Goal: Information Seeking & Learning: Check status

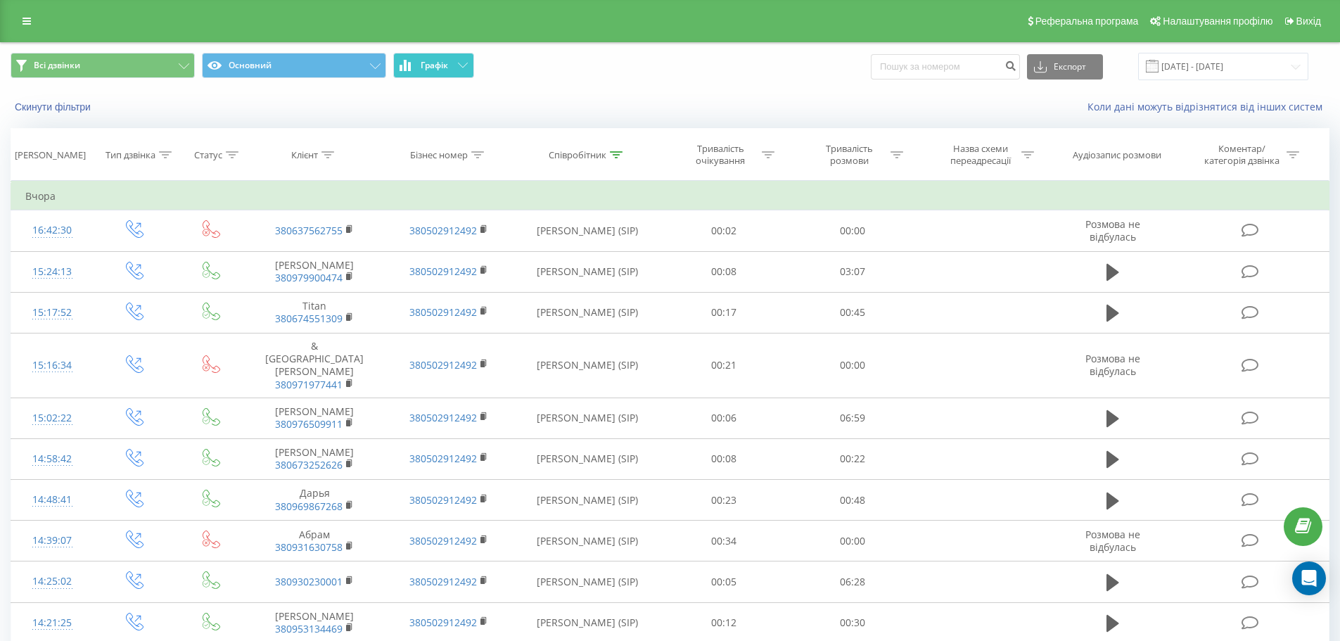
click at [431, 69] on span "Графік" at bounding box center [434, 66] width 27 height 10
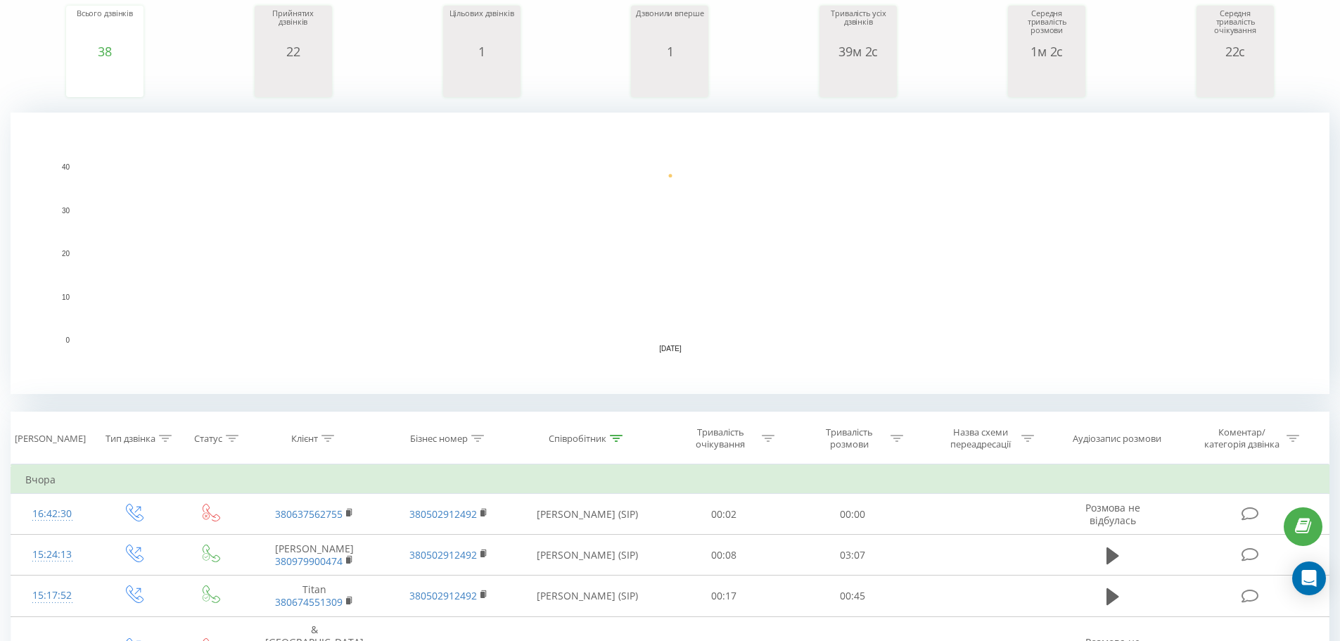
scroll to position [211, 0]
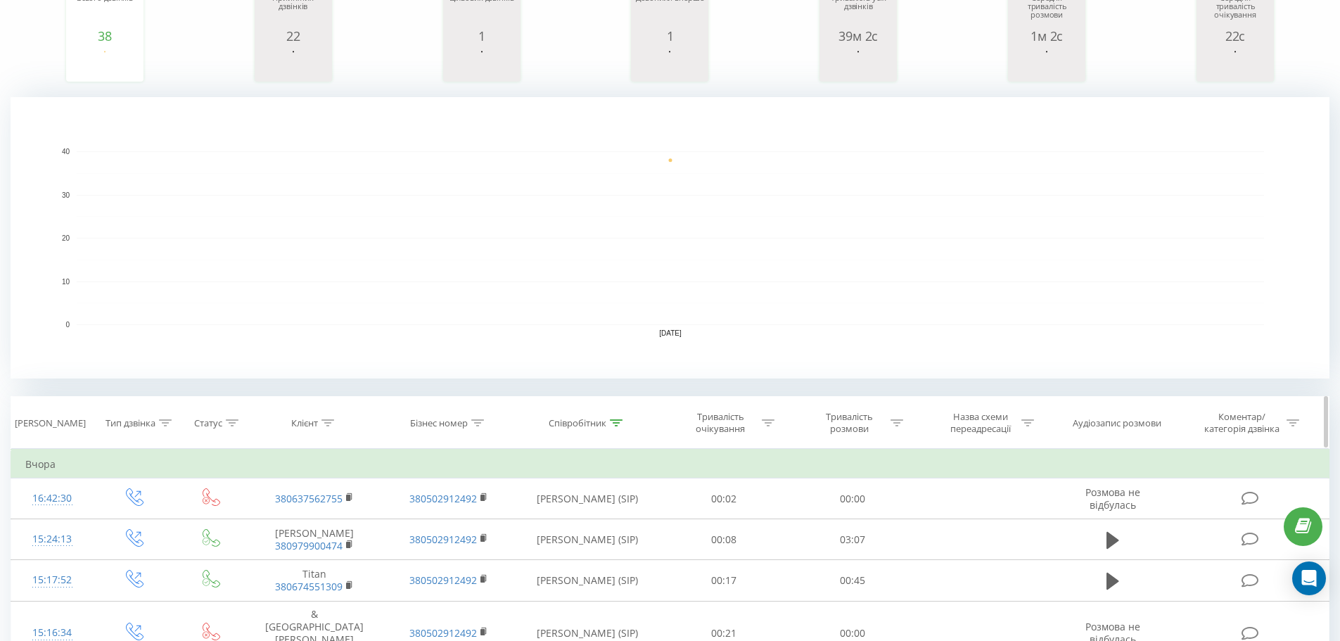
click at [616, 424] on icon at bounding box center [616, 422] width 13 height 7
drag, startPoint x: 558, startPoint y: 552, endPoint x: 965, endPoint y: 326, distance: 465.8
click at [563, 547] on button "Скасувати" at bounding box center [556, 552] width 60 height 18
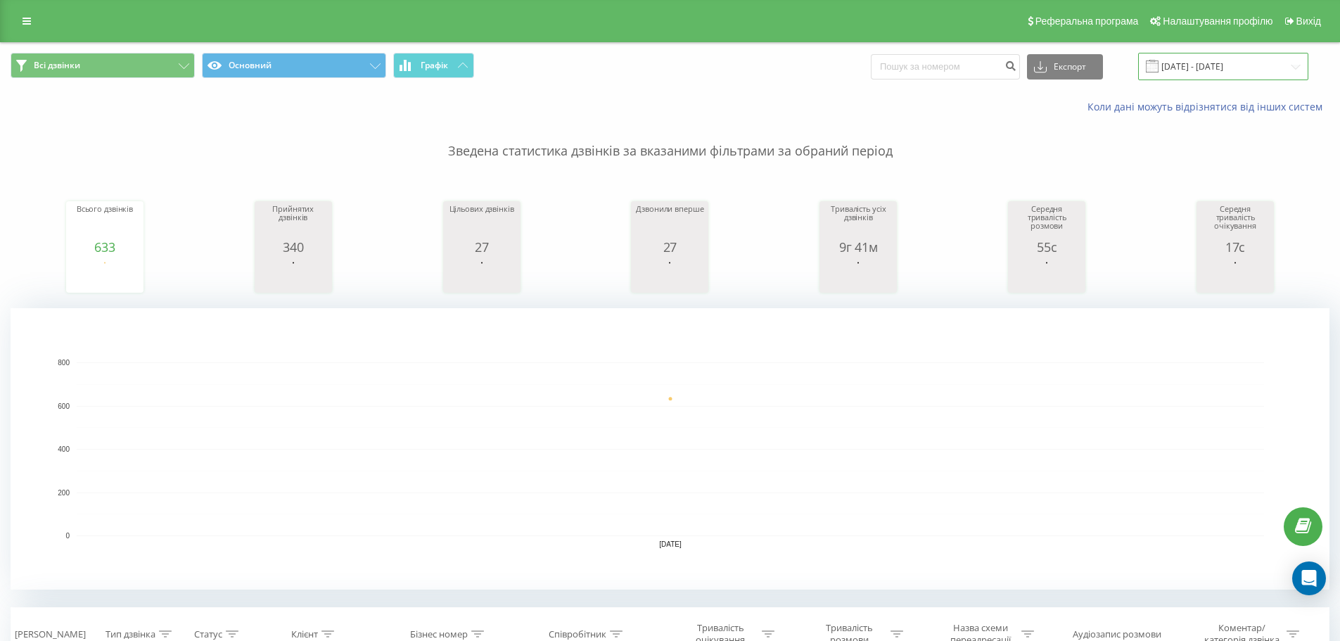
click at [1204, 75] on input "[DATE] - [DATE]" at bounding box center [1223, 66] width 170 height 27
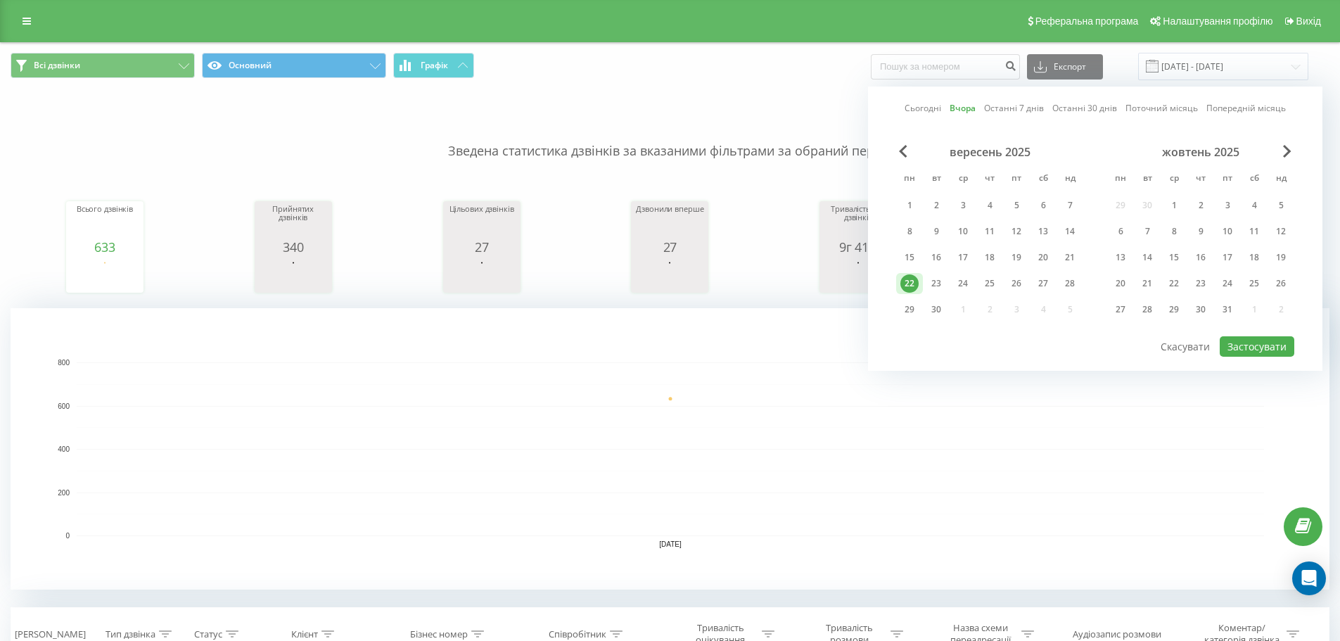
click at [919, 110] on link "Сьогодні" at bounding box center [923, 107] width 37 height 13
click at [1240, 346] on button "Застосувати" at bounding box center [1257, 346] width 75 height 20
type input "[DATE] - [DATE]"
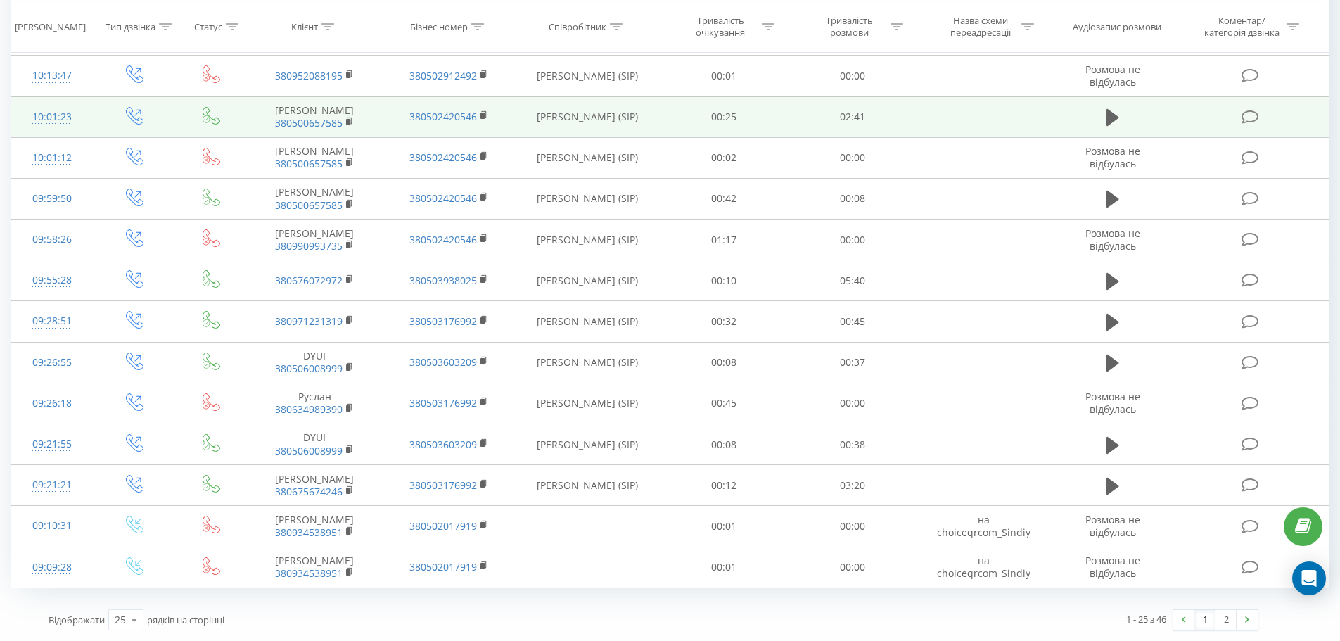
scroll to position [1136, 0]
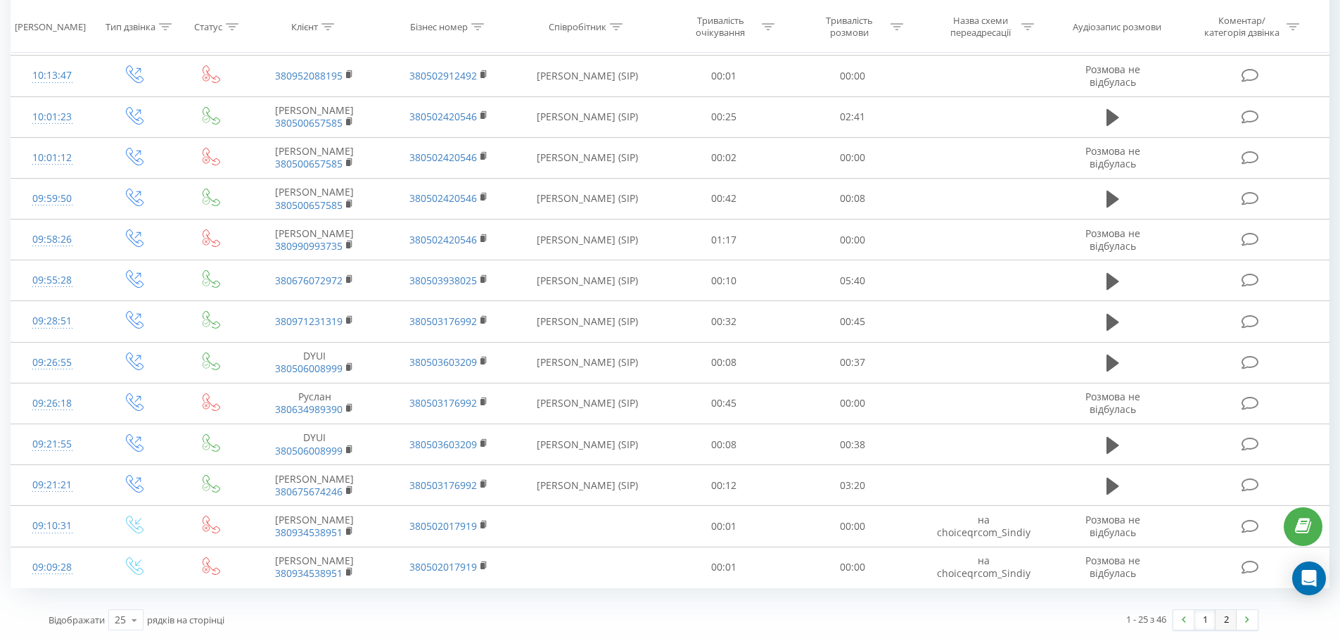
click at [1227, 624] on link "2" at bounding box center [1226, 620] width 21 height 20
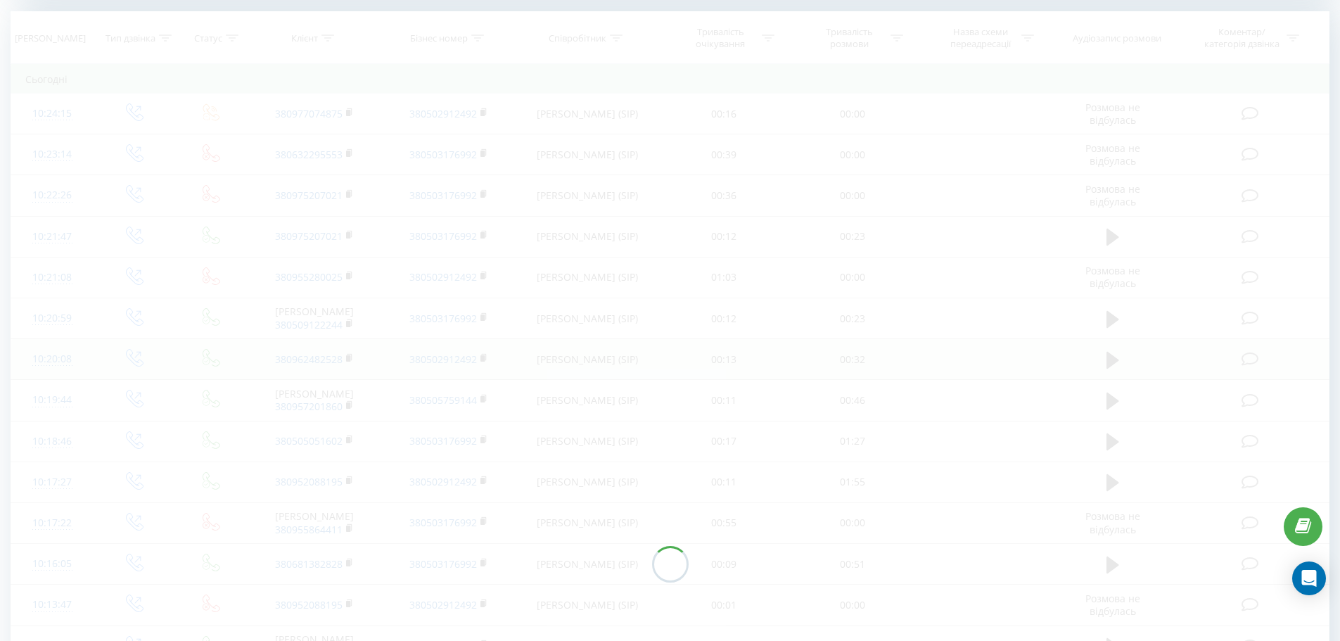
scroll to position [572, 0]
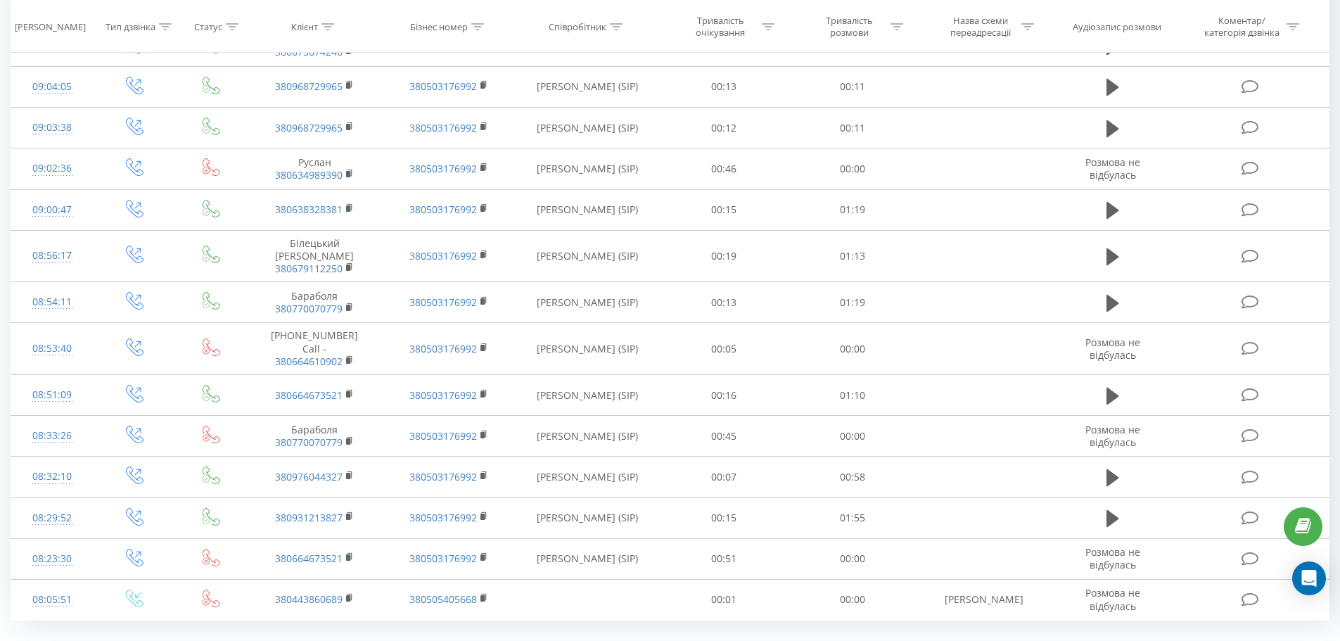
click at [1201, 640] on link "1" at bounding box center [1205, 652] width 21 height 20
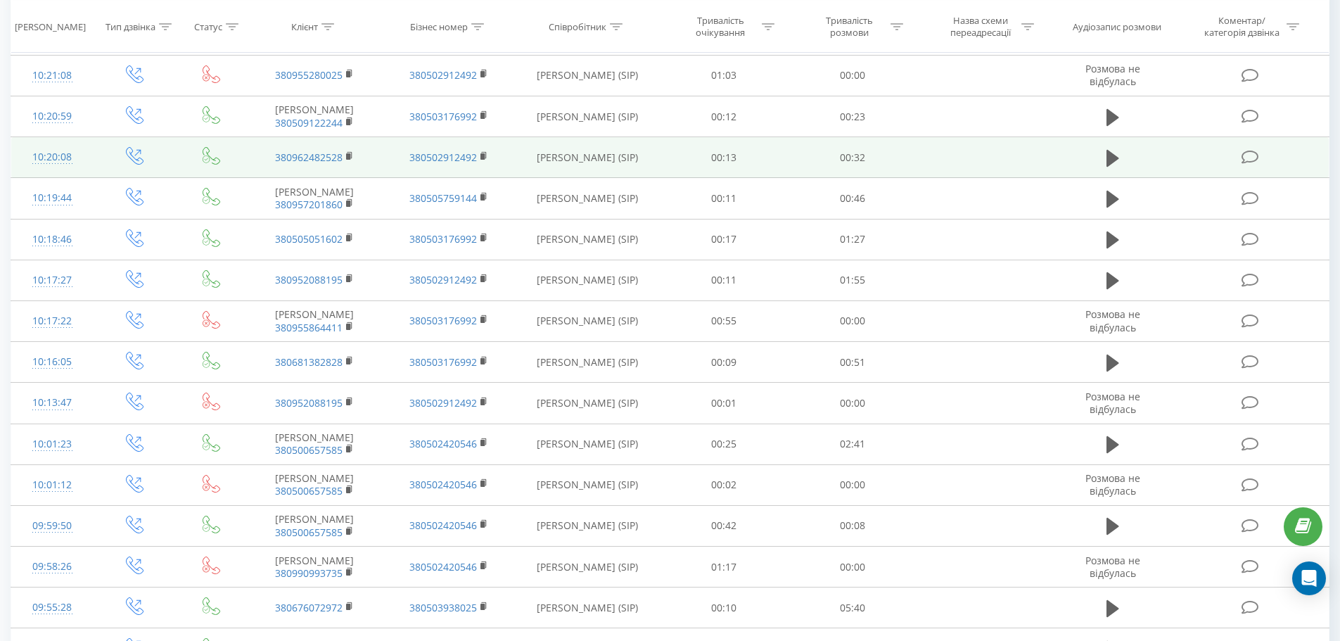
scroll to position [573, 0]
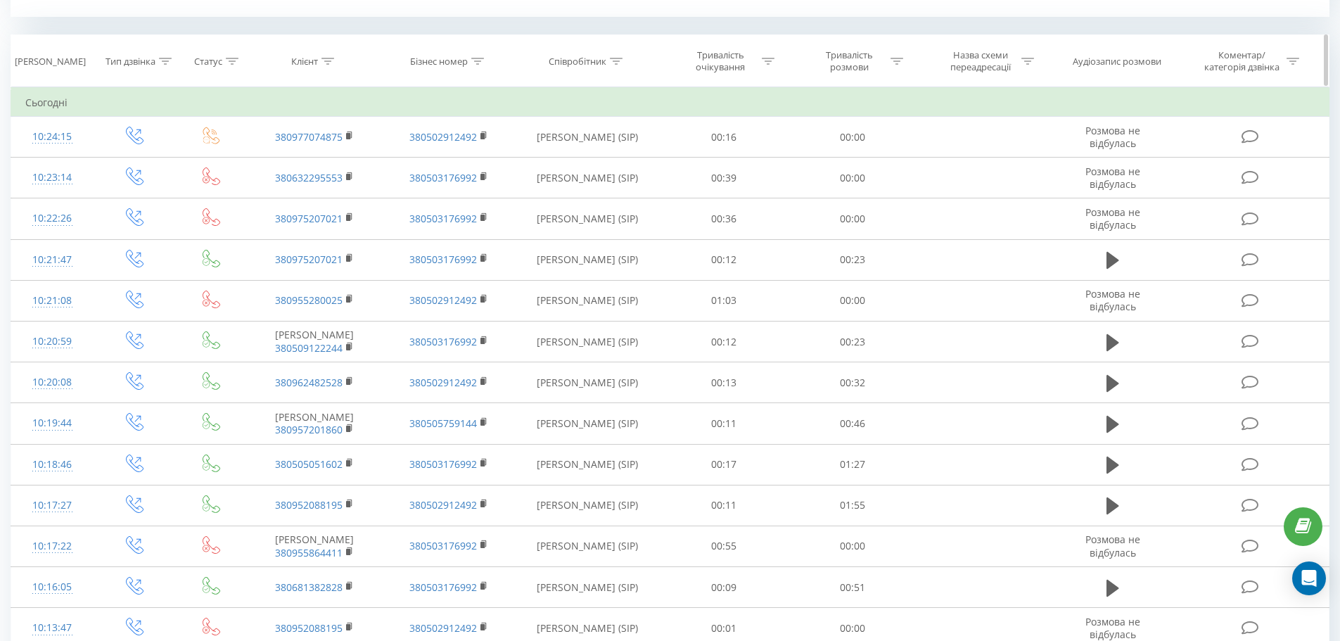
click at [613, 61] on icon at bounding box center [616, 61] width 13 height 7
click at [569, 165] on input "text" at bounding box center [588, 162] width 124 height 25
click at [620, 188] on span "OK" at bounding box center [617, 190] width 39 height 22
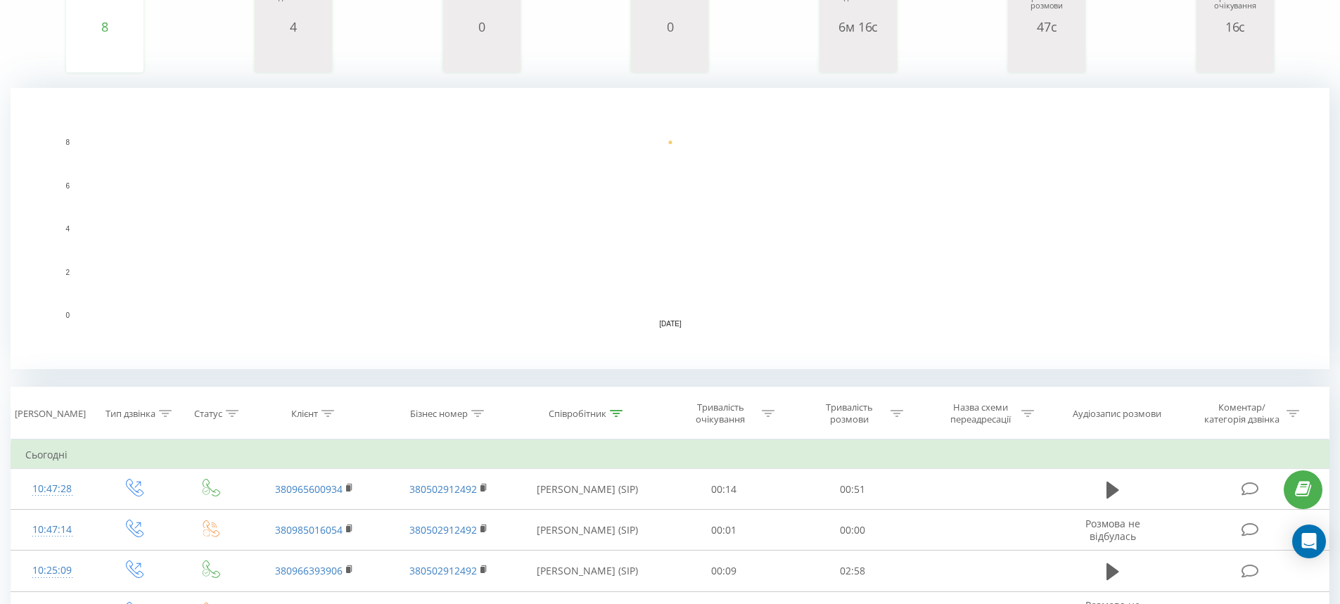
scroll to position [359, 0]
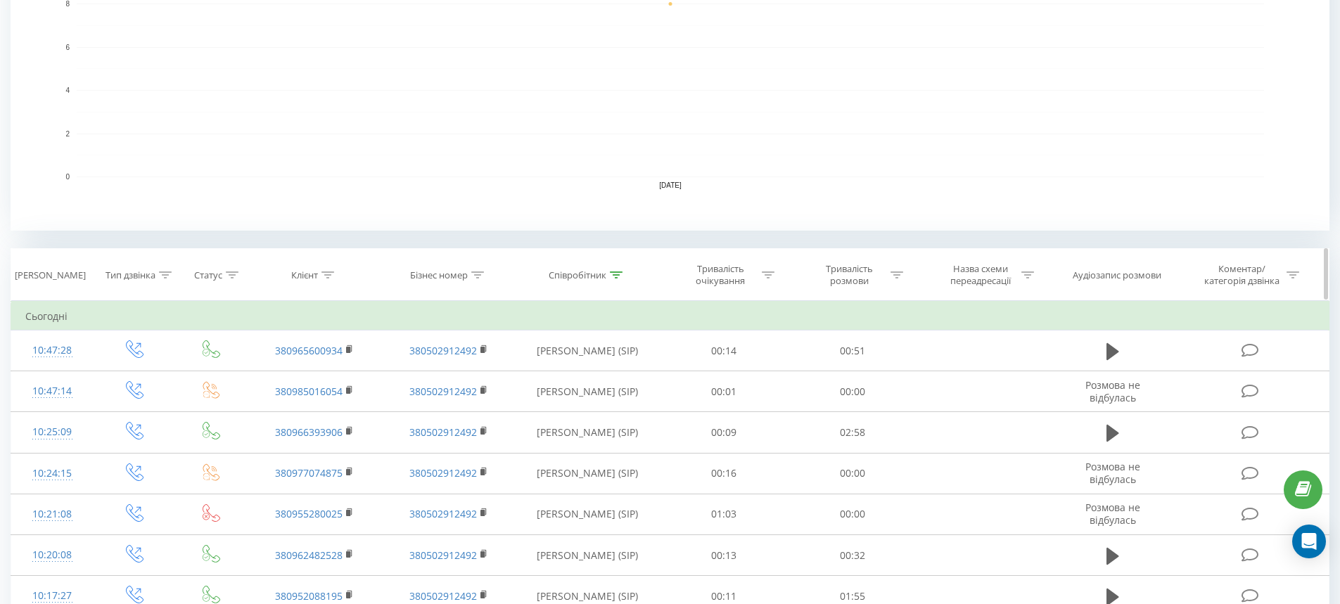
click at [615, 275] on icon at bounding box center [616, 275] width 13 height 7
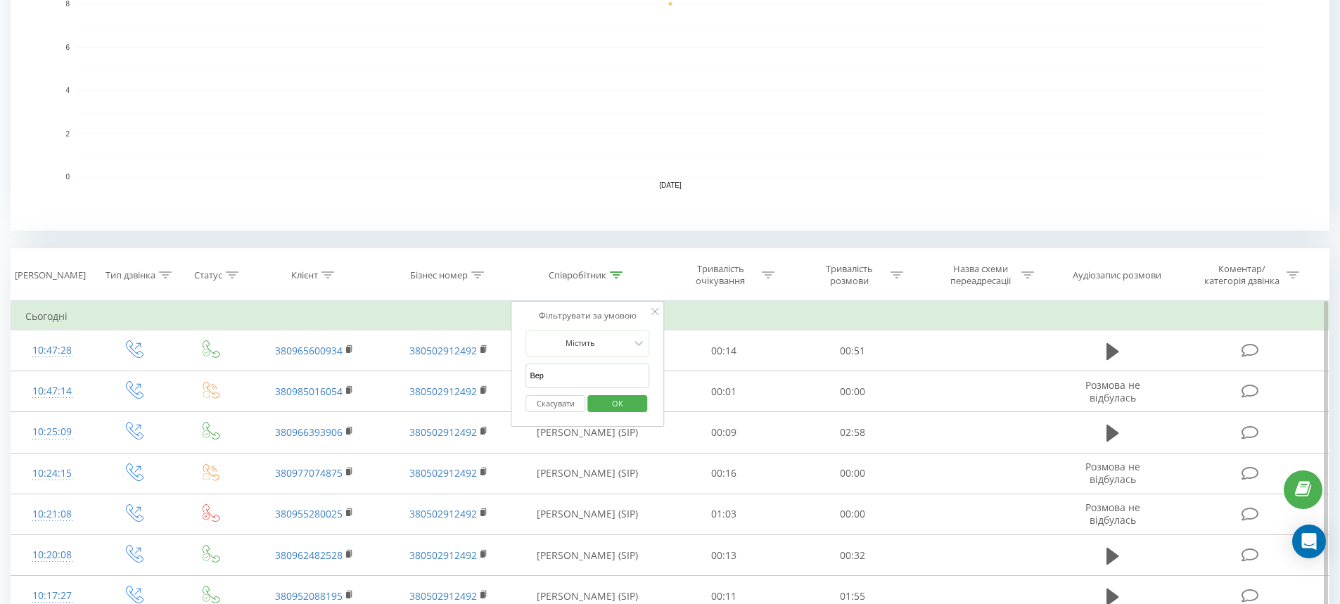
click at [543, 364] on input "Вер" at bounding box center [588, 376] width 124 height 25
type input "[PERSON_NAME]"
click at [617, 407] on span "OK" at bounding box center [617, 404] width 39 height 22
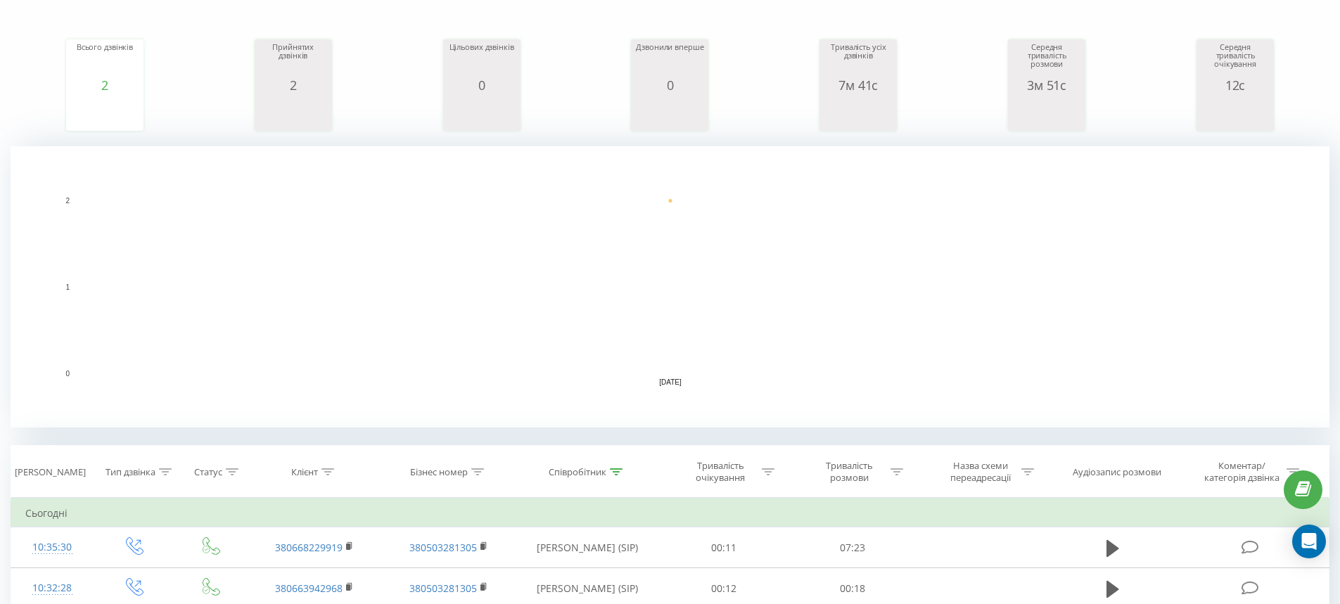
scroll to position [157, 0]
